Goal: Browse casually: Explore the website without a specific task or goal

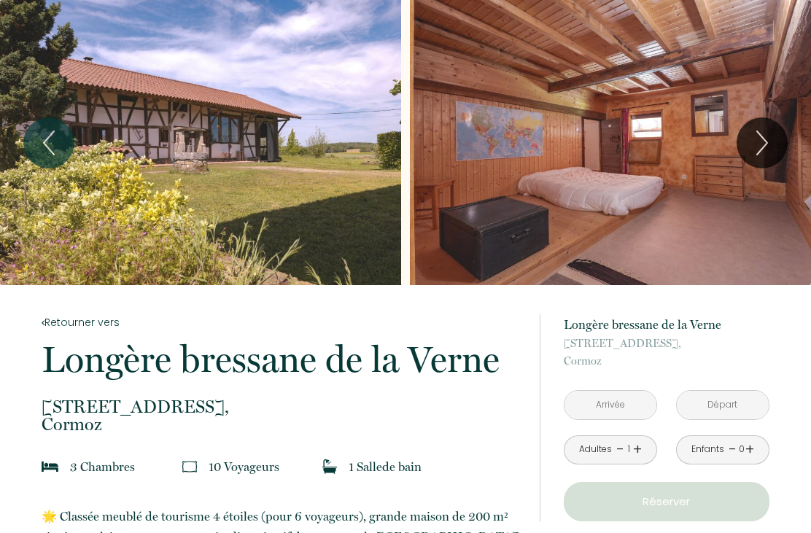
click at [763, 167] on button "Next" at bounding box center [762, 142] width 51 height 51
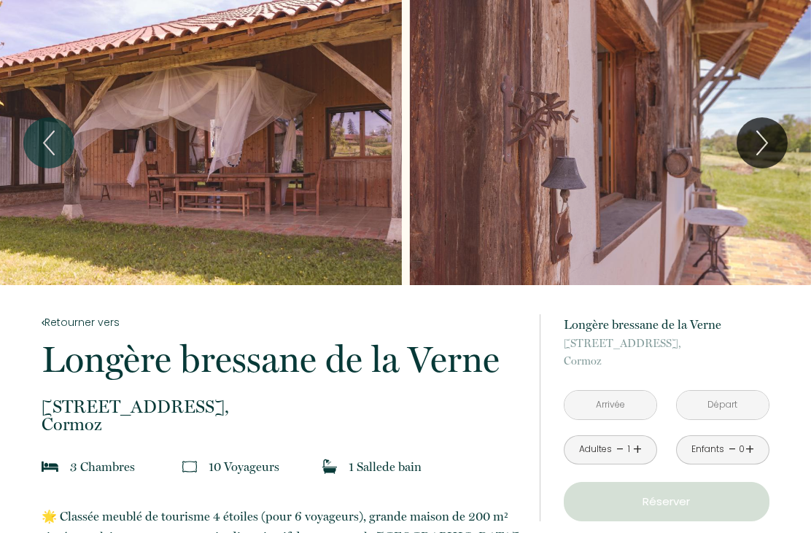
click at [778, 150] on button "Next" at bounding box center [762, 142] width 51 height 51
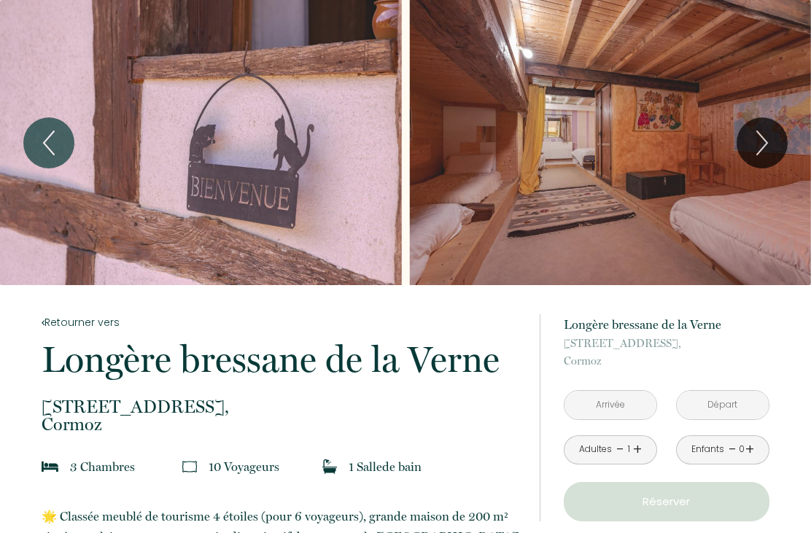
click at [765, 147] on icon "Next" at bounding box center [762, 142] width 10 height 23
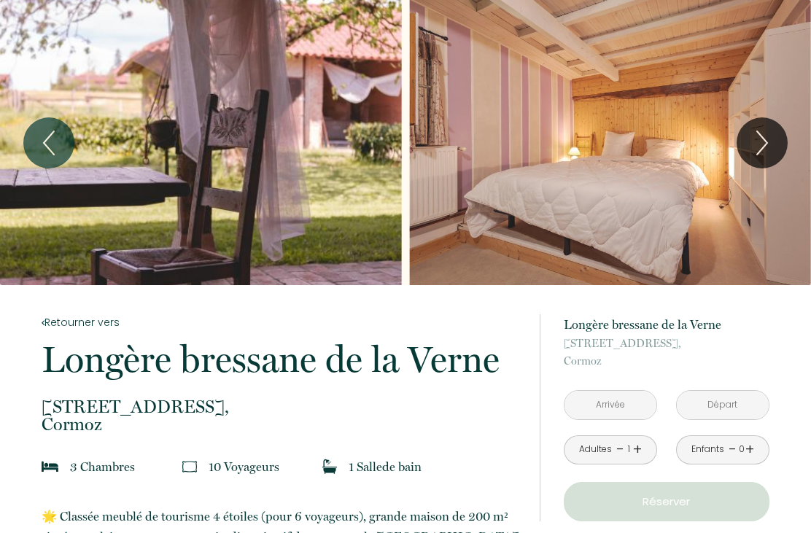
click at [773, 147] on icon "Next" at bounding box center [762, 143] width 31 height 44
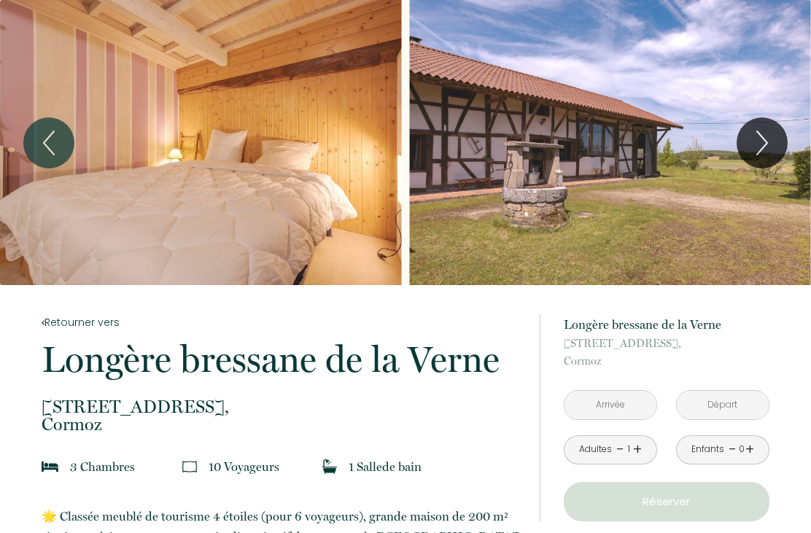
click at [776, 147] on icon "Next" at bounding box center [762, 143] width 31 height 44
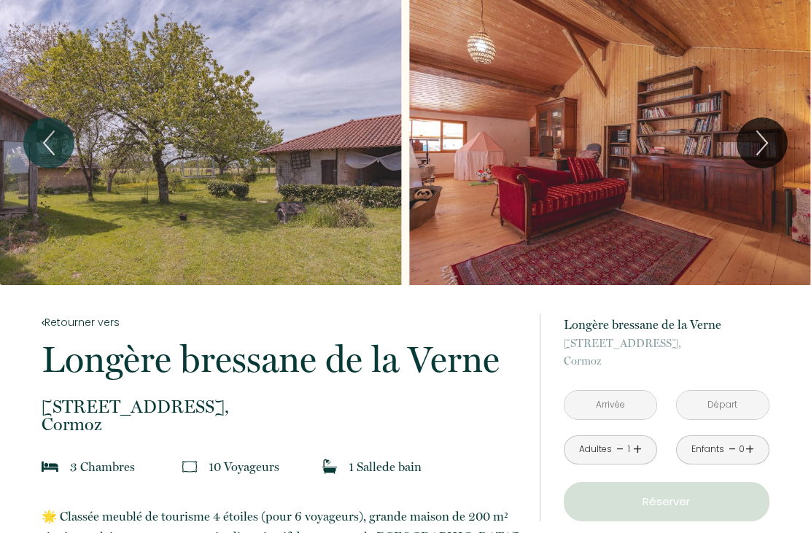
click at [773, 150] on icon "Next" at bounding box center [762, 143] width 31 height 44
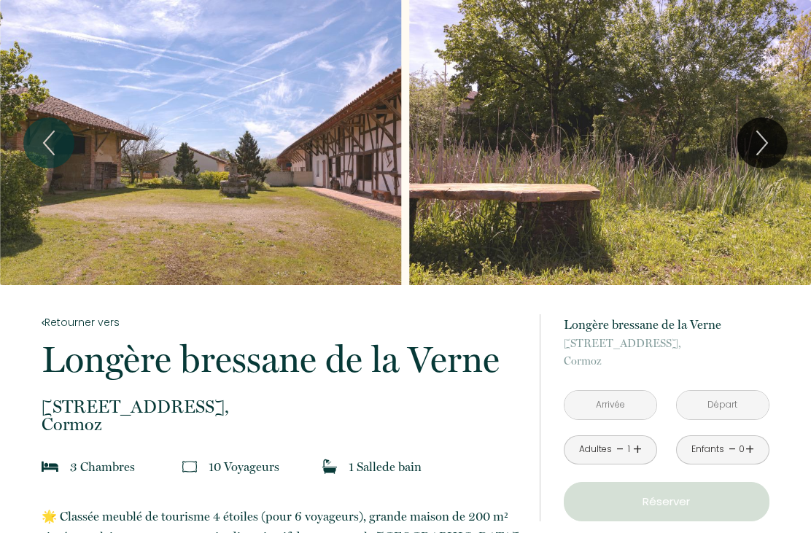
click at [776, 148] on icon "Next" at bounding box center [762, 143] width 31 height 44
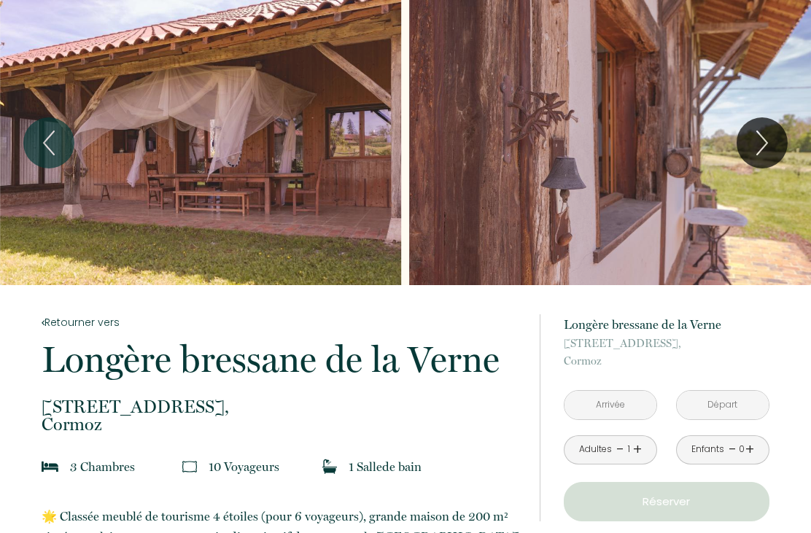
click at [785, 149] on button "Next" at bounding box center [762, 142] width 51 height 51
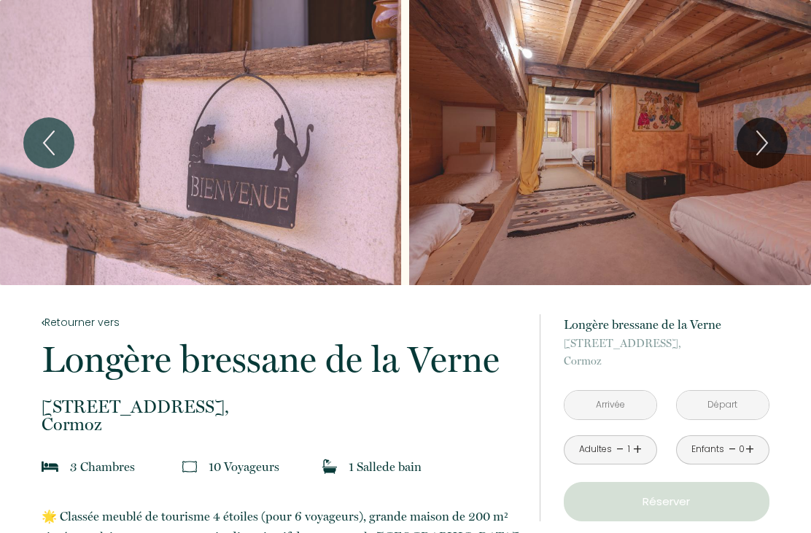
click at [774, 153] on icon "Next" at bounding box center [762, 143] width 31 height 44
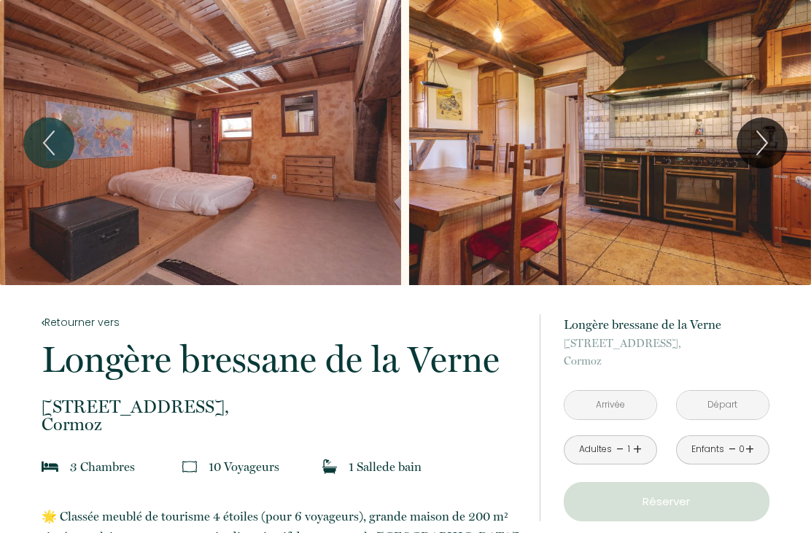
click at [779, 142] on button "Next" at bounding box center [762, 142] width 51 height 51
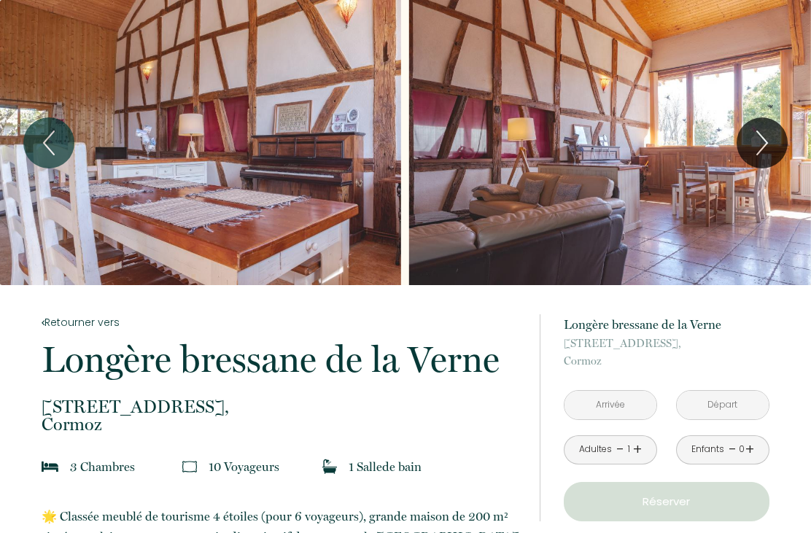
click at [784, 150] on button "Next" at bounding box center [762, 142] width 51 height 51
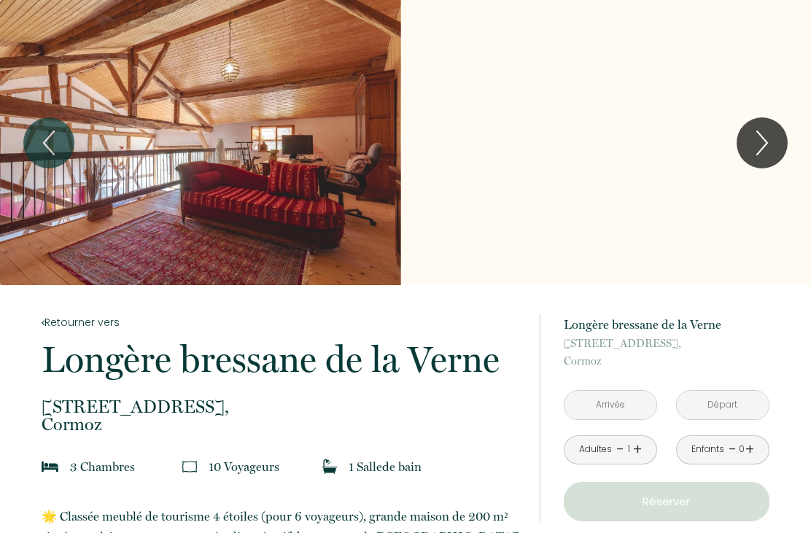
click at [776, 161] on icon "Next" at bounding box center [762, 143] width 31 height 44
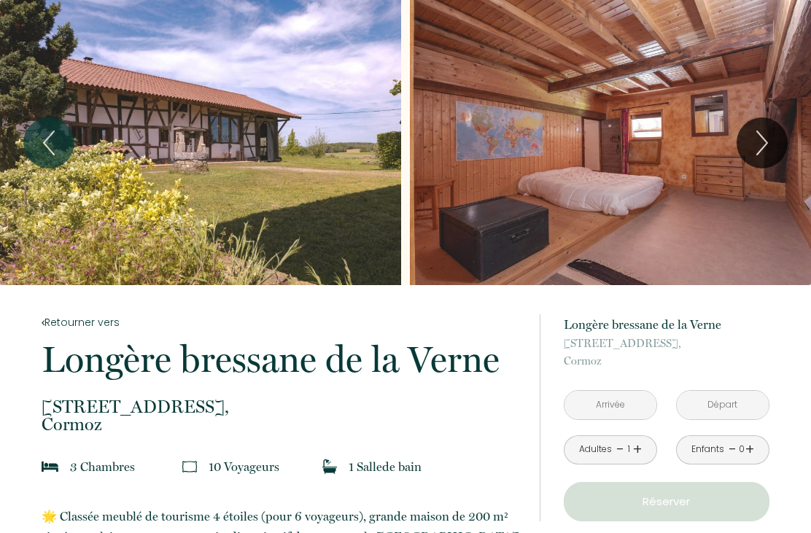
click at [769, 150] on icon "Next" at bounding box center [762, 143] width 31 height 44
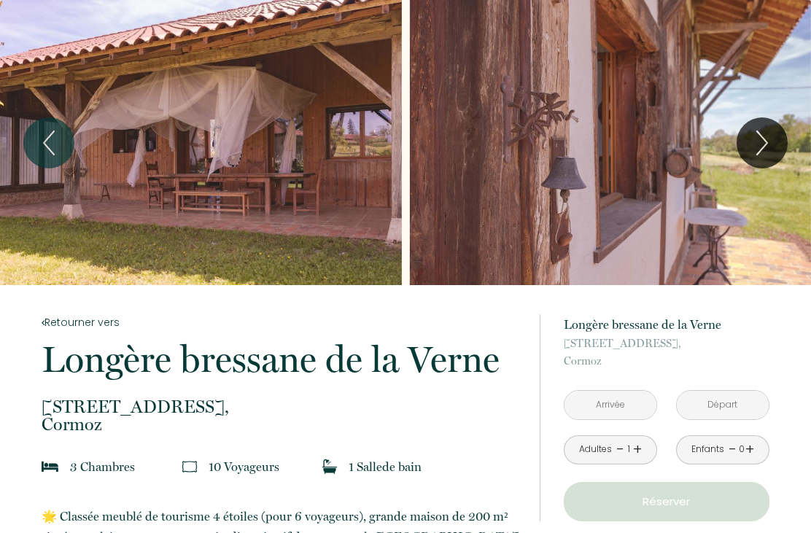
click at [776, 147] on icon "Next" at bounding box center [762, 143] width 31 height 44
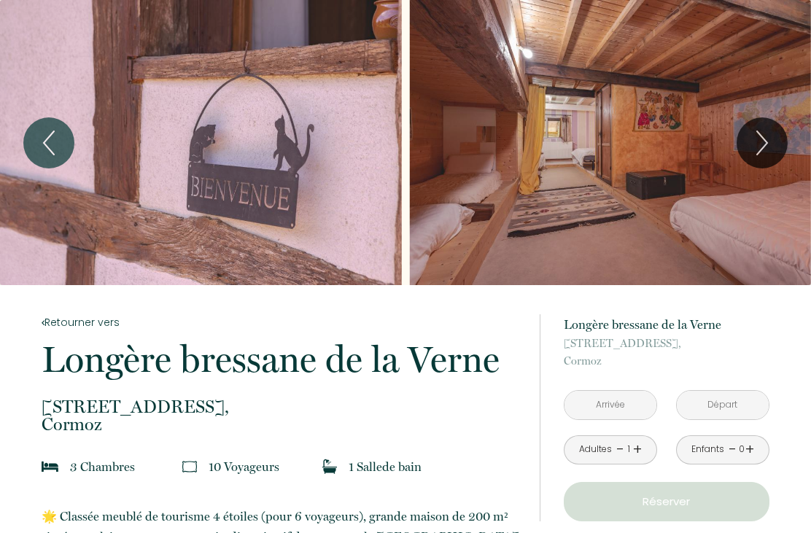
click at [779, 144] on button "Next" at bounding box center [762, 142] width 51 height 51
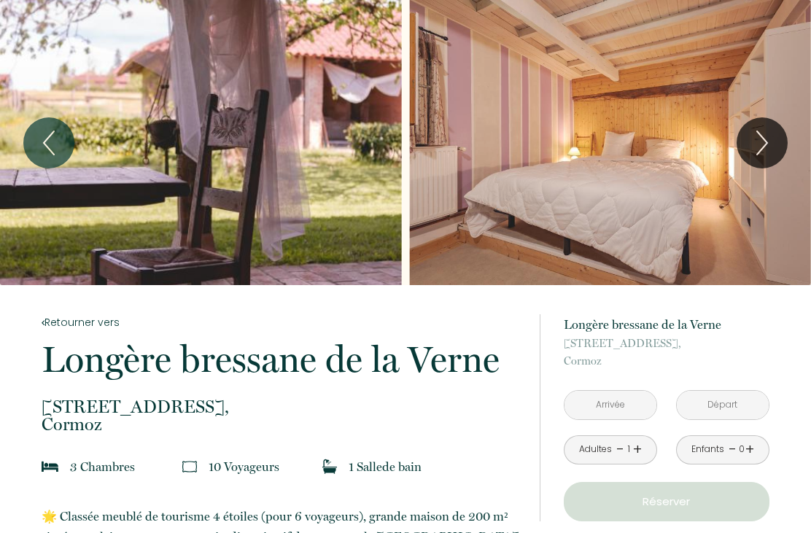
click at [779, 145] on button "Next" at bounding box center [762, 142] width 51 height 51
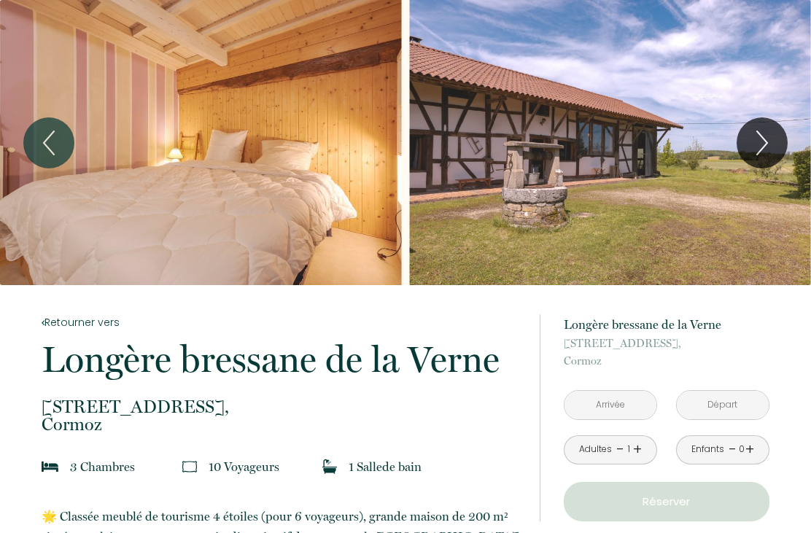
click at [777, 148] on icon "Next" at bounding box center [762, 143] width 31 height 44
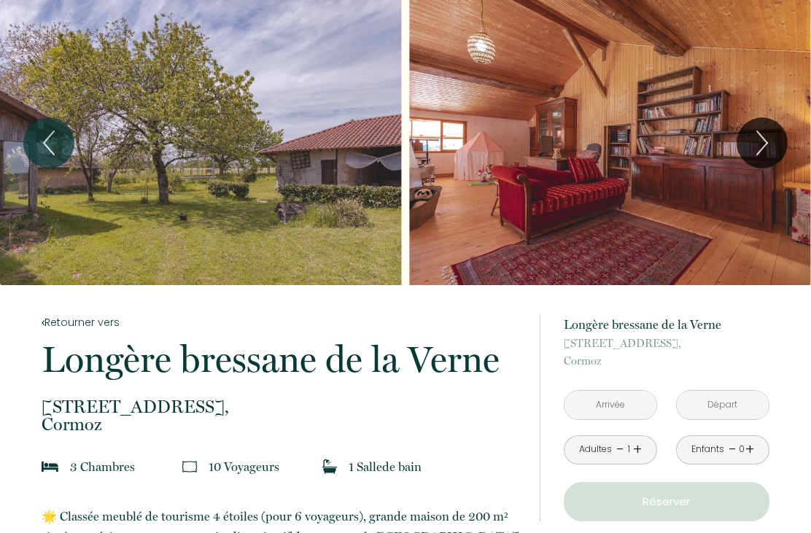
click at [781, 154] on button "Next" at bounding box center [762, 142] width 51 height 51
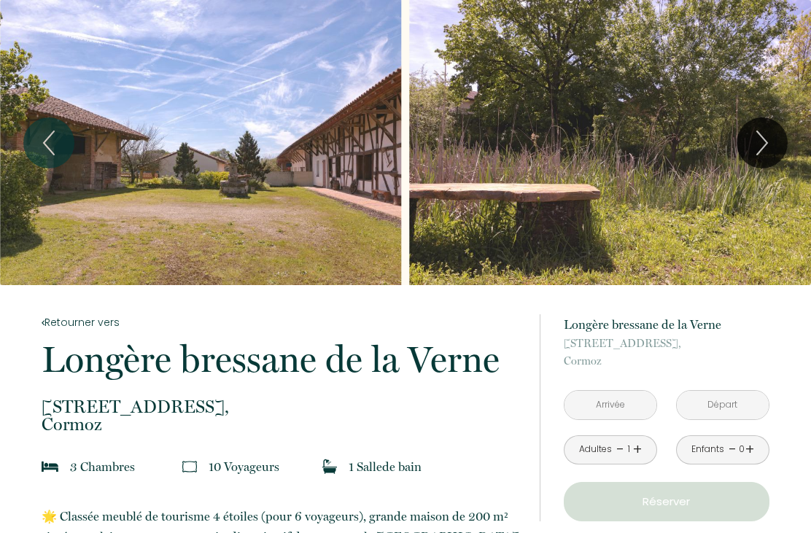
click at [63, 139] on icon "Previous" at bounding box center [49, 143] width 31 height 44
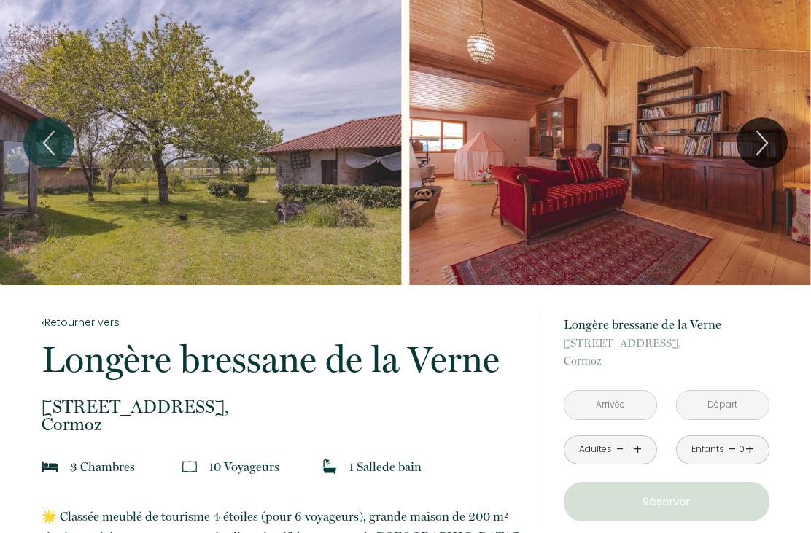
click at [778, 155] on button "Next" at bounding box center [762, 142] width 51 height 51
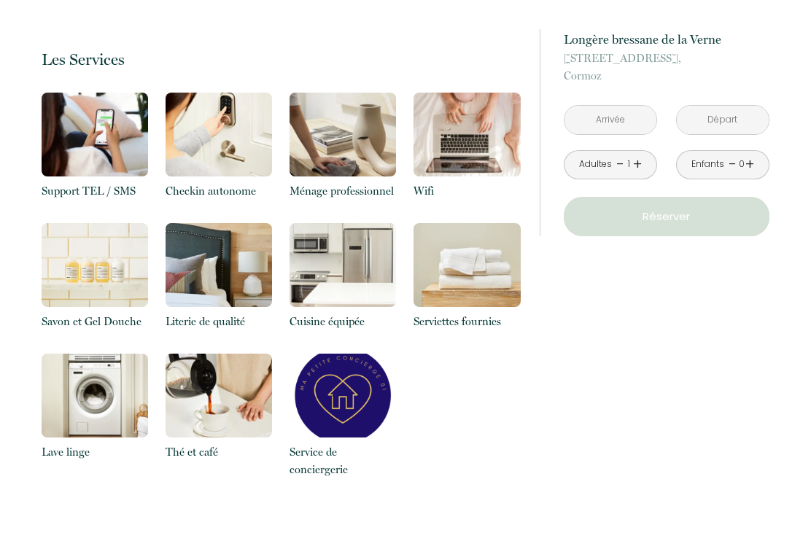
scroll to position [1985, 0]
